Goal: Task Accomplishment & Management: Complete application form

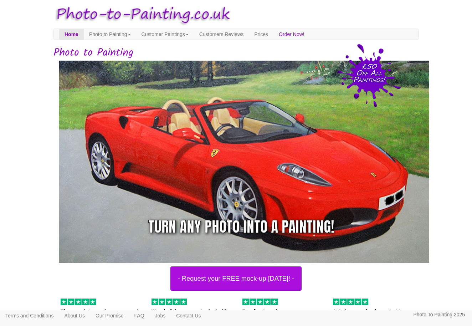
scroll to position [5, 0]
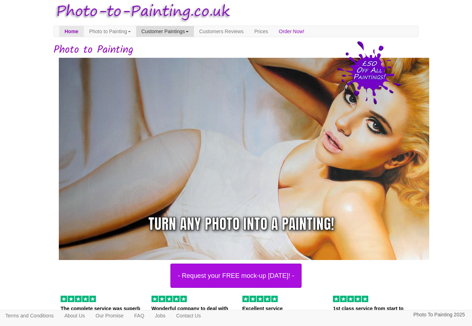
click at [163, 30] on link "Customer Paintings" at bounding box center [165, 31] width 58 height 11
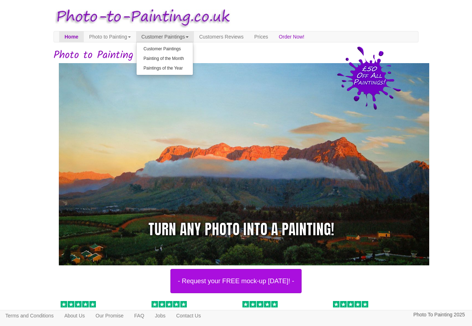
scroll to position [0, 0]
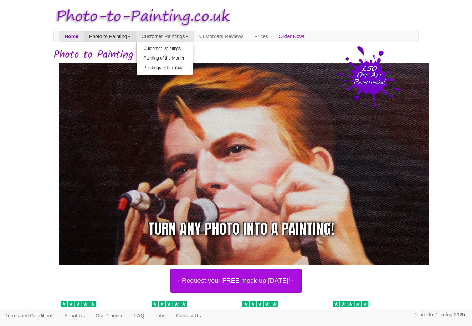
click at [111, 35] on link "Photo to Painting" at bounding box center [110, 36] width 52 height 11
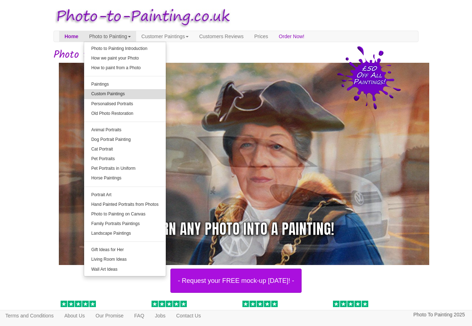
click at [121, 93] on link "Custom Paintings" at bounding box center [125, 94] width 82 height 10
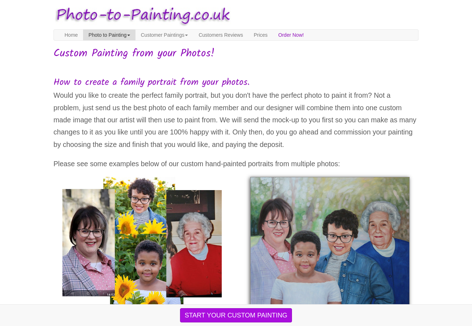
scroll to position [2, 0]
click at [71, 35] on link "Home" at bounding box center [71, 35] width 24 height 11
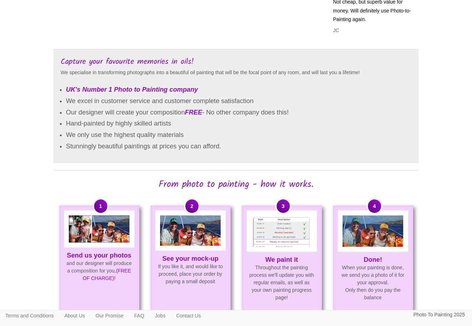
scroll to position [427, 0]
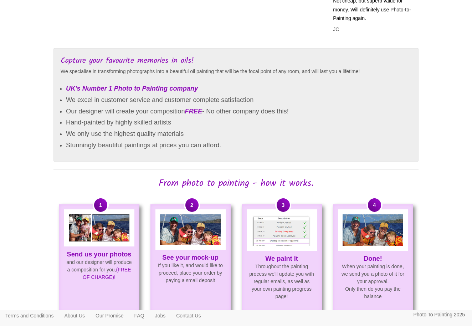
click at [112, 222] on img at bounding box center [99, 227] width 61 height 27
click at [107, 255] on strong "Send us your photos" at bounding box center [99, 254] width 65 height 7
click at [192, 230] on img at bounding box center [190, 229] width 61 height 30
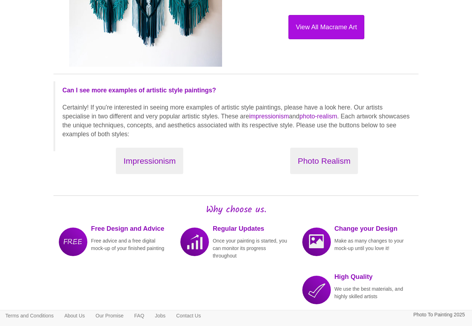
scroll to position [847, 0]
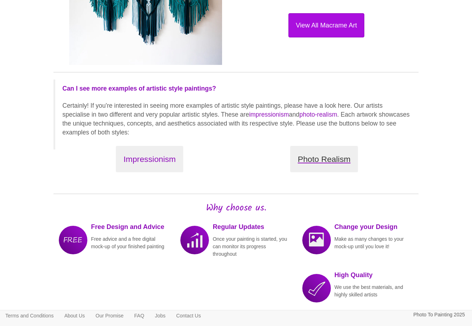
click at [324, 150] on button "Photo Realism" at bounding box center [324, 159] width 68 height 27
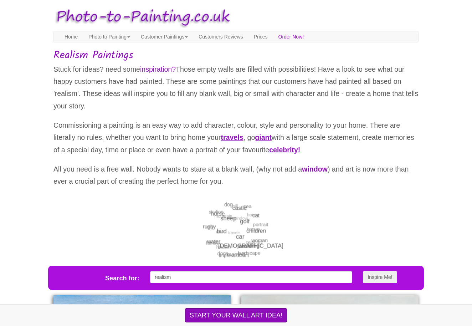
click at [234, 315] on button "START YOUR WALL ART IDEA!" at bounding box center [236, 315] width 102 height 14
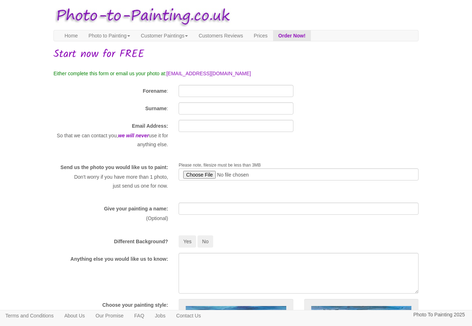
scroll to position [0, 0]
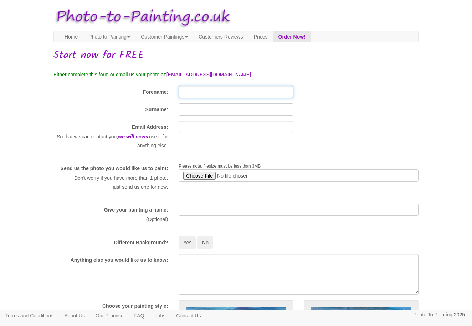
drag, startPoint x: 186, startPoint y: 92, endPoint x: 202, endPoint y: 90, distance: 16.9
type input "Jackie"
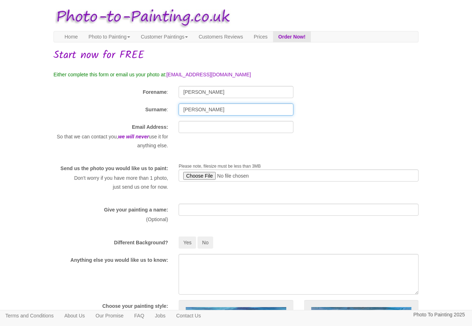
type input "Harmer"
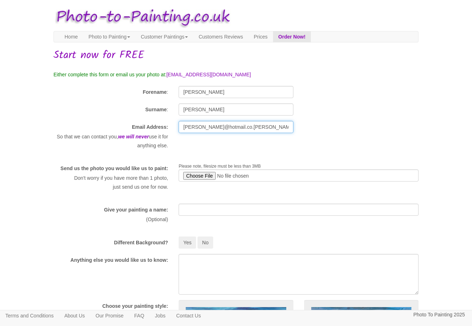
type input "jackieharmer@hotmail.co.uk"
type input "C:\fakepath\Unknown-21.jpeg"
type input "jackieharmer@hotmail.co.uk"
click at [224, 173] on input "file" at bounding box center [299, 175] width 240 height 12
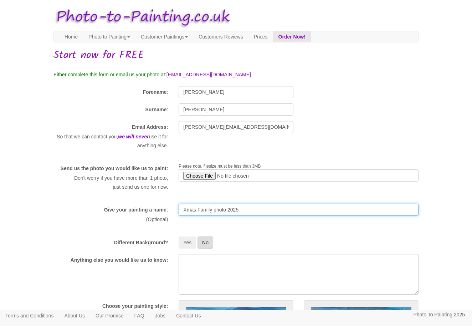
type input "Xmas Family photo 2025"
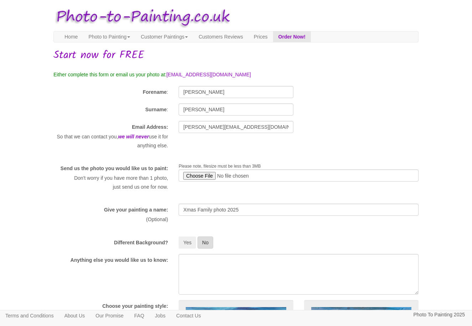
click at [205, 247] on button "No" at bounding box center [206, 243] width 16 height 12
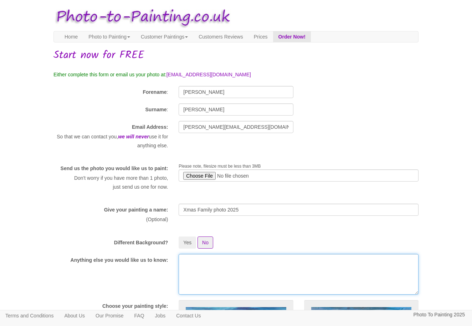
click at [187, 271] on textarea at bounding box center [299, 274] width 240 height 41
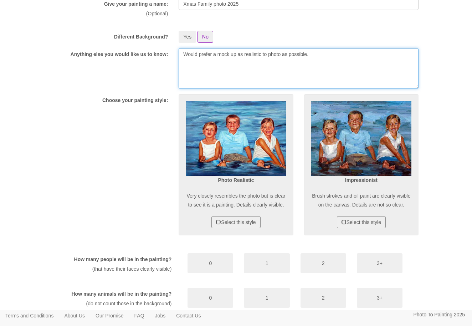
scroll to position [209, 0]
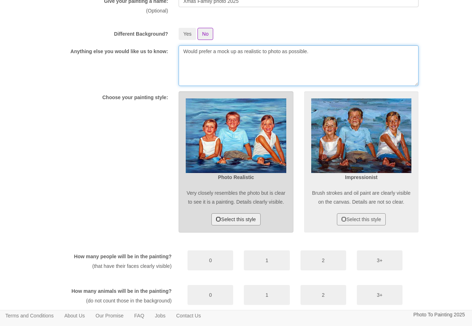
type textarea "Would prefer a mock up as realistic to photo as possible."
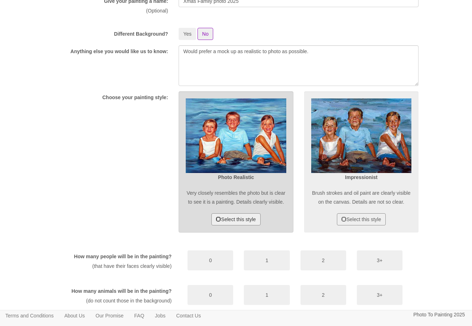
click at [237, 225] on button "Select this style" at bounding box center [236, 219] width 49 height 12
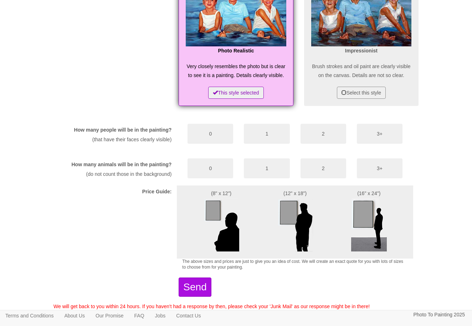
scroll to position [337, 0]
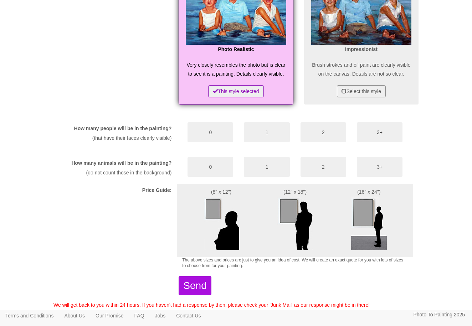
click at [381, 142] on button "3+" at bounding box center [380, 132] width 46 height 20
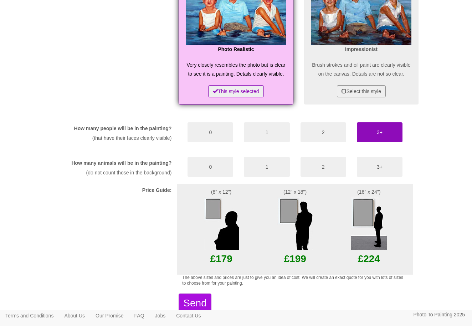
click at [377, 177] on button "3+" at bounding box center [380, 167] width 46 height 20
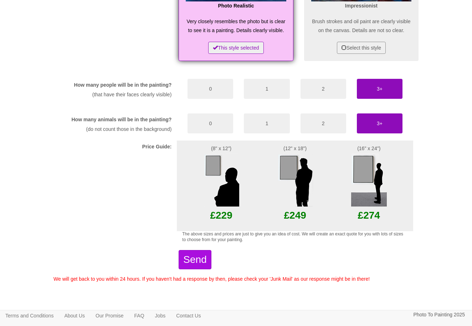
scroll to position [408, 0]
click at [209, 263] on button "Send" at bounding box center [195, 259] width 32 height 19
